Goal: Information Seeking & Learning: Learn about a topic

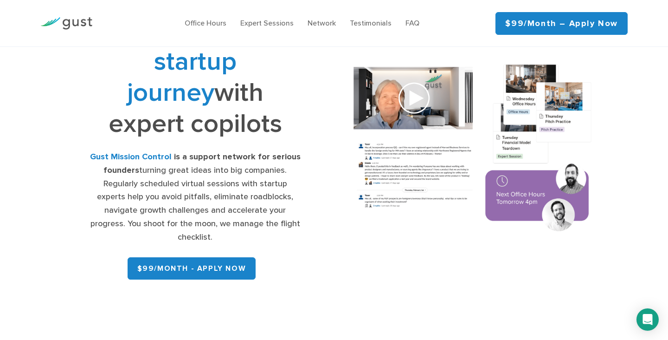
scroll to position [60, 0]
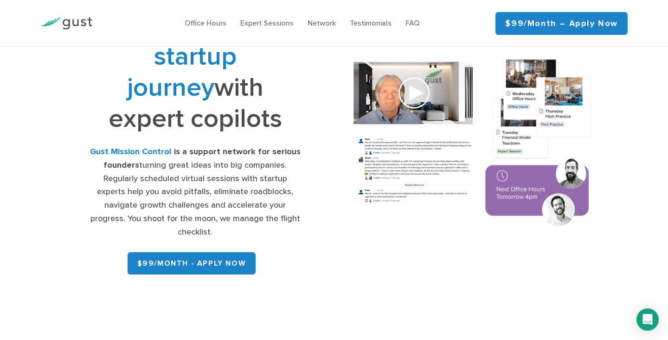
click at [362, 134] on img at bounding box center [472, 144] width 263 height 188
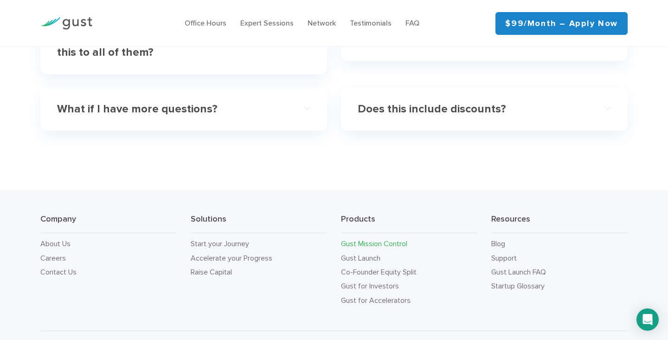
scroll to position [2927, 0]
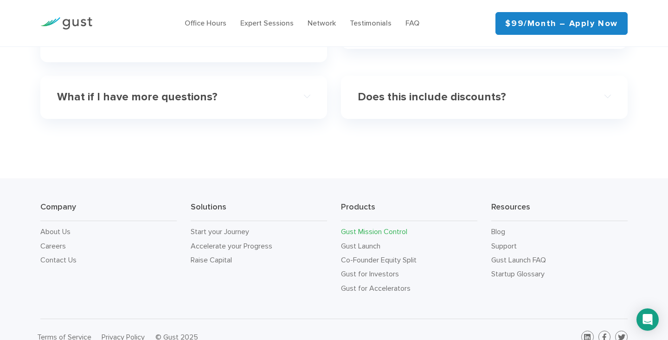
click at [401, 227] on link "Gust Mission Control" at bounding box center [374, 231] width 66 height 9
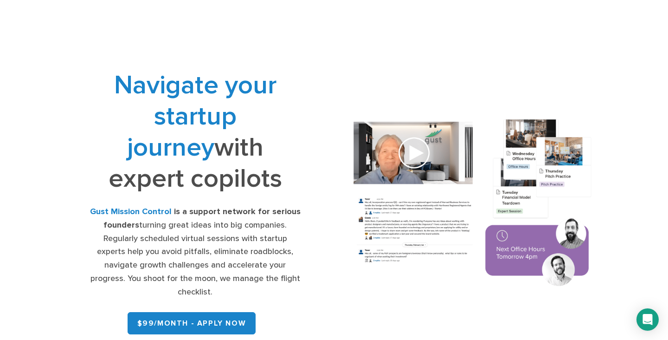
click at [211, 312] on link "$99/month - APPLY NOW" at bounding box center [192, 323] width 128 height 22
click at [206, 57] on div "Navigate your startup journey with expert copilots Gust Mission Control is a su…" at bounding box center [333, 203] width 587 height 314
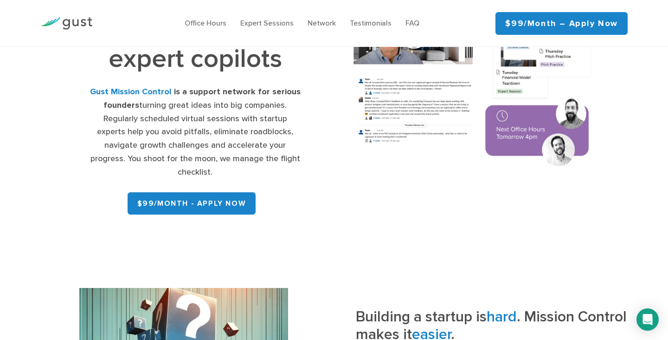
scroll to position [121, 0]
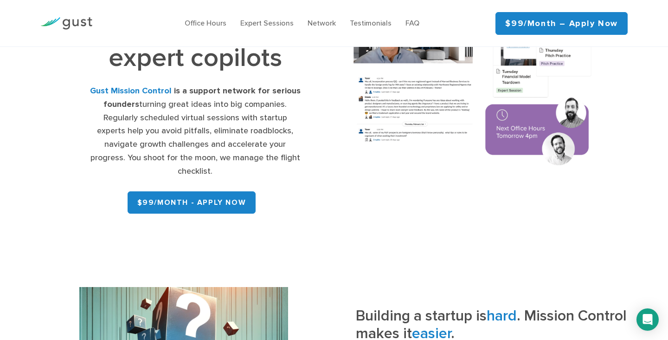
drag, startPoint x: 184, startPoint y: 106, endPoint x: 218, endPoint y: 111, distance: 34.7
click at [218, 111] on div "Gust Mission Control is a support network for serious founders turning great id…" at bounding box center [195, 131] width 211 height 94
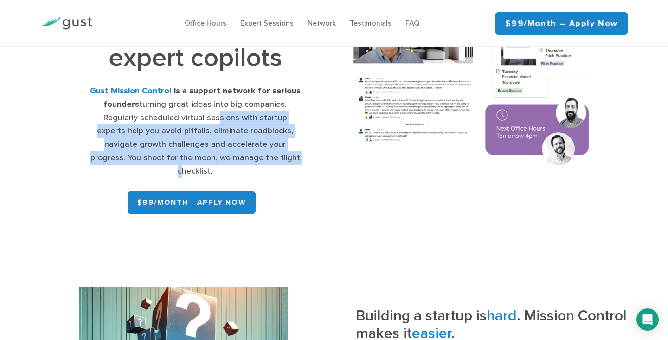
drag, startPoint x: 199, startPoint y: 117, endPoint x: 256, endPoint y: 160, distance: 70.6
click at [256, 160] on div "Gust Mission Control is a support network for serious founders turning great id…" at bounding box center [195, 131] width 211 height 94
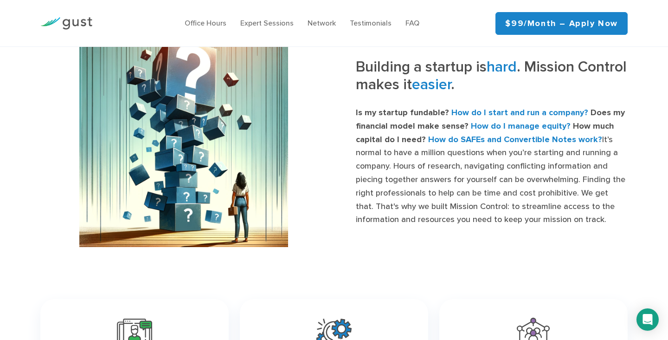
scroll to position [370, 0]
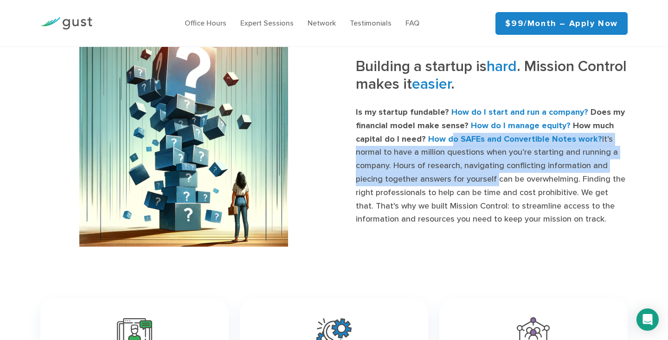
drag, startPoint x: 449, startPoint y: 124, endPoint x: 494, endPoint y: 168, distance: 62.3
click at [494, 168] on p "Is my startup fundable? How do I start and run a company? Does my financial mod…" at bounding box center [492, 166] width 272 height 120
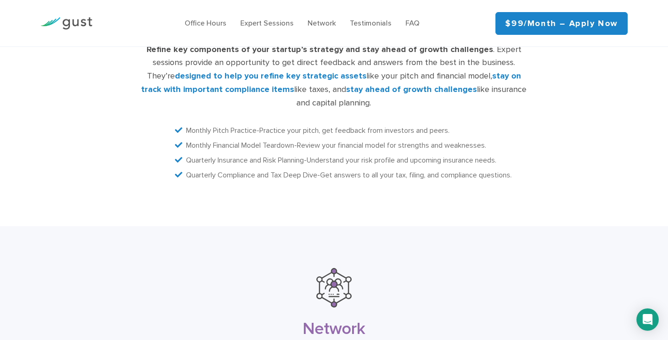
scroll to position [1950, 0]
